Goal: Navigation & Orientation: Go to known website

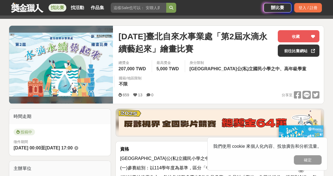
scroll to position [59, 0]
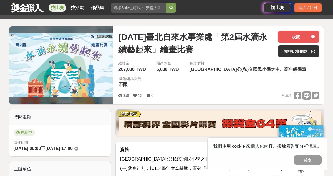
click at [297, 54] on link "前往比賽網站" at bounding box center [299, 51] width 42 height 12
click at [76, 60] on img at bounding box center [61, 65] width 104 height 64
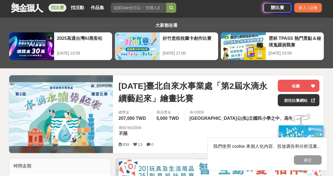
scroll to position [0, 0]
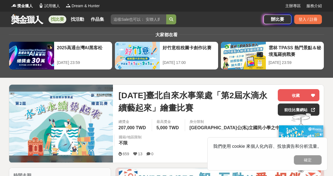
click at [293, 111] on link "前往比賽網站" at bounding box center [299, 110] width 42 height 12
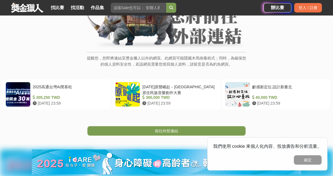
scroll to position [64, 0]
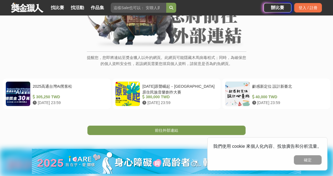
click at [311, 165] on button "確定" at bounding box center [308, 160] width 28 height 9
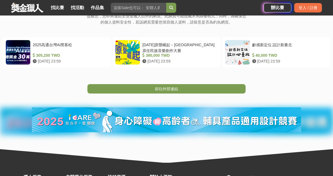
scroll to position [0, 0]
